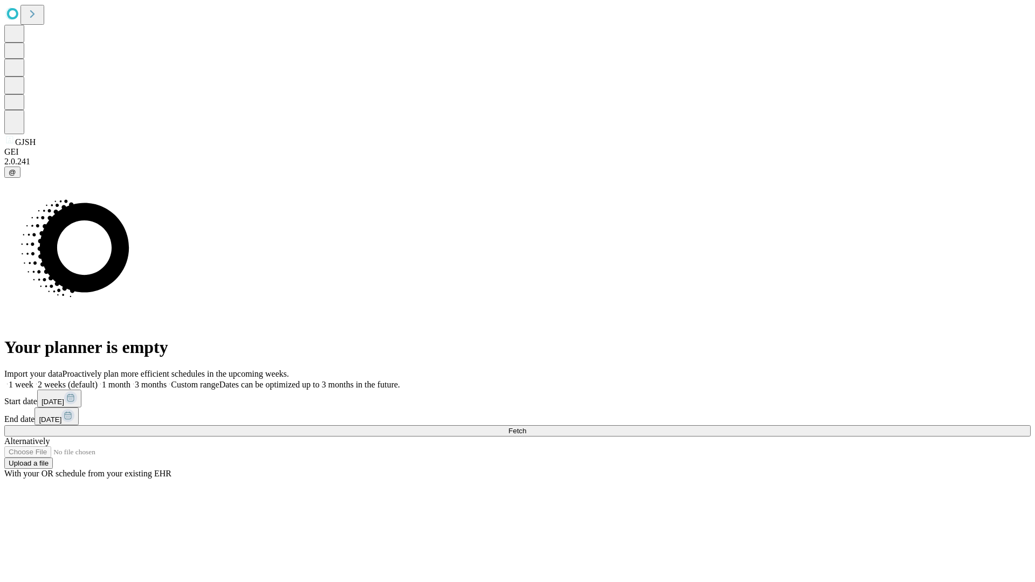
click at [526, 427] on span "Fetch" at bounding box center [517, 431] width 18 height 8
